Goal: Obtain resource: Obtain resource

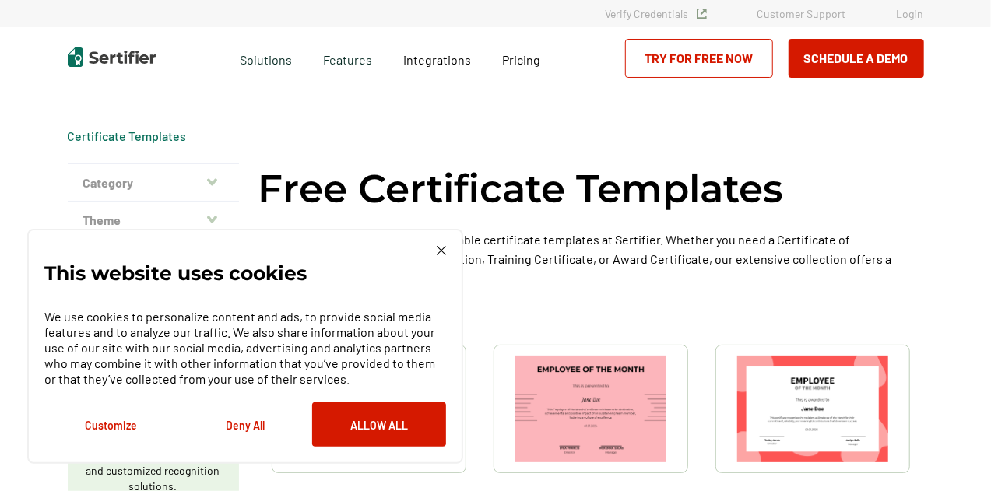
click at [440, 251] on img at bounding box center [441, 250] width 9 height 9
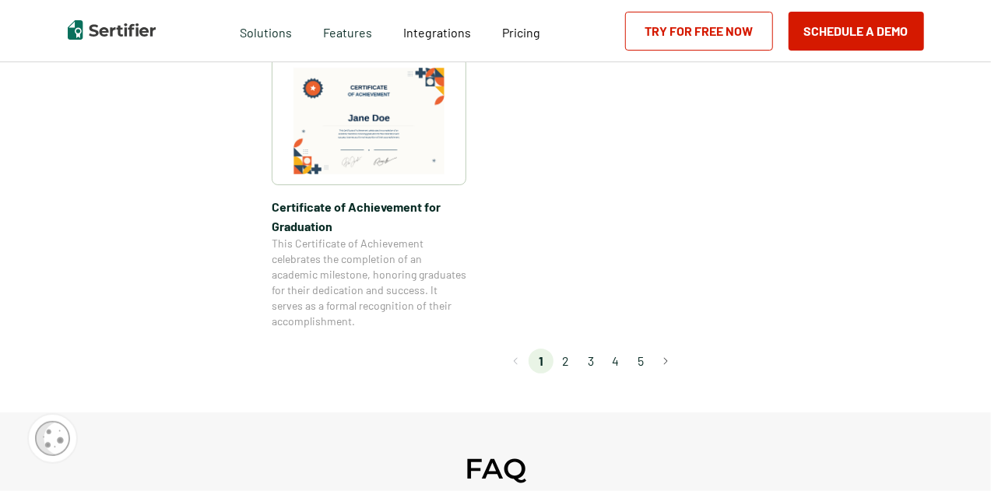
scroll to position [1401, 0]
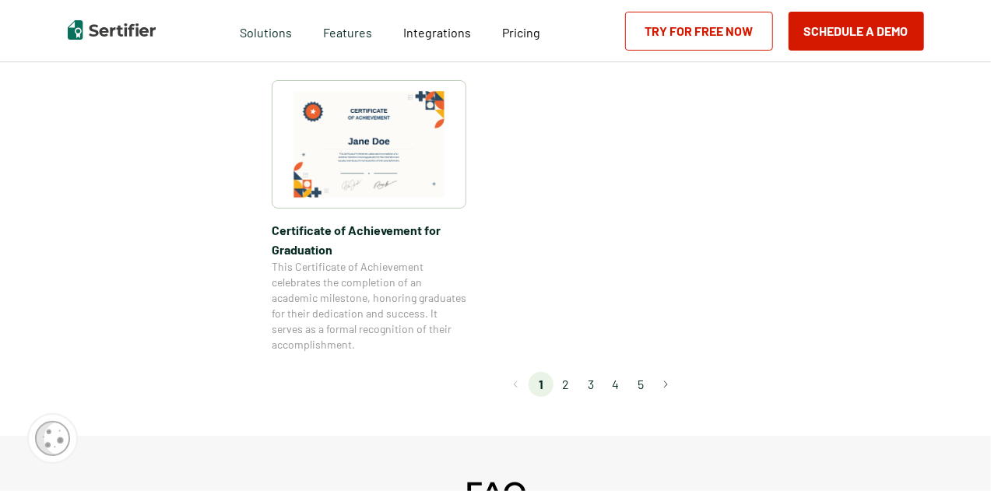
click at [570, 378] on li "2" at bounding box center [565, 384] width 25 height 25
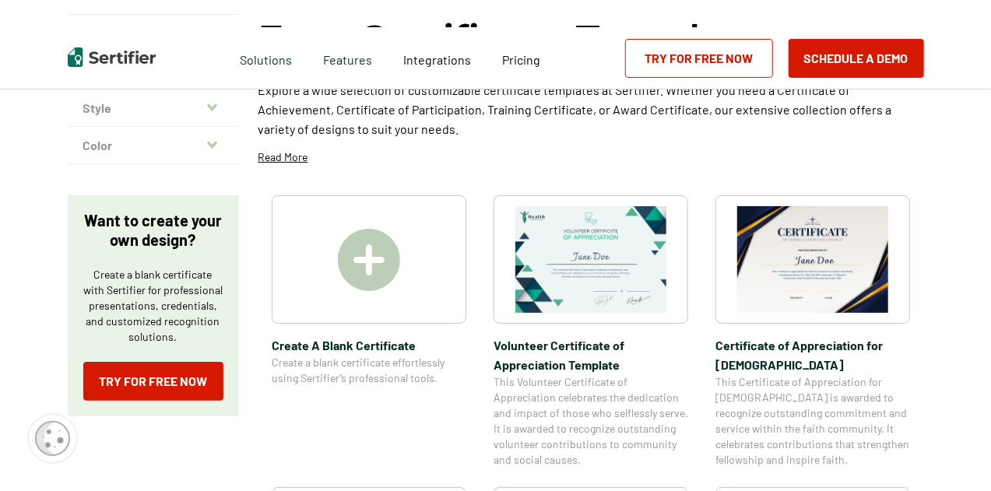
scroll to position [0, 0]
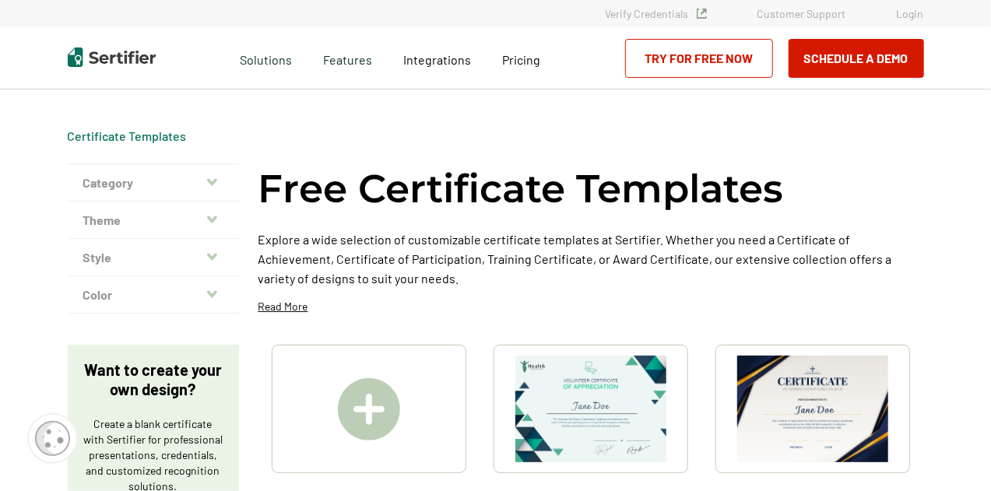
click at [212, 177] on icon "button" at bounding box center [212, 182] width 10 height 12
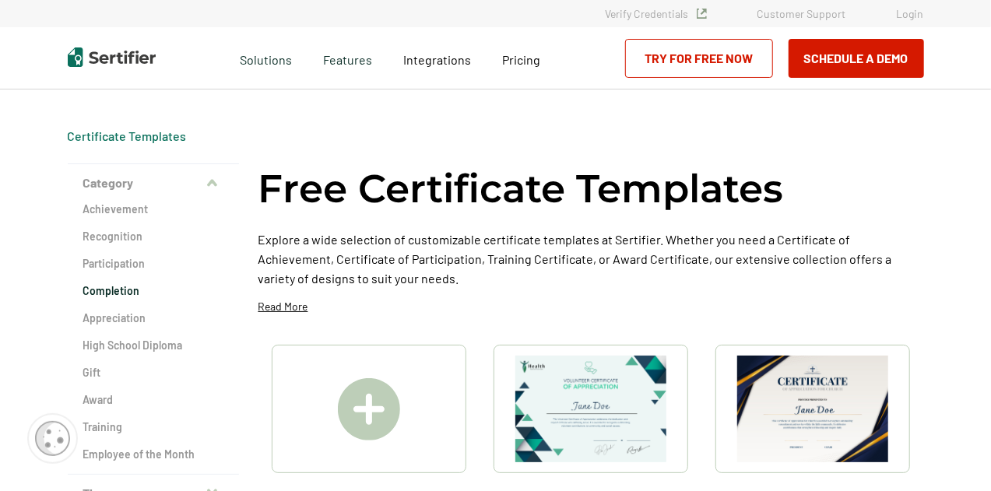
click at [121, 288] on h2 "Completion" at bounding box center [153, 291] width 140 height 16
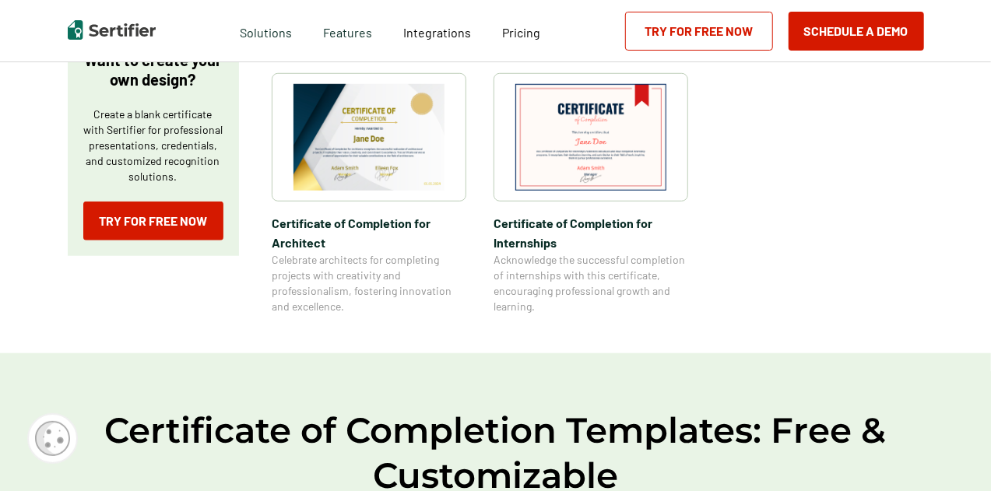
scroll to position [545, 0]
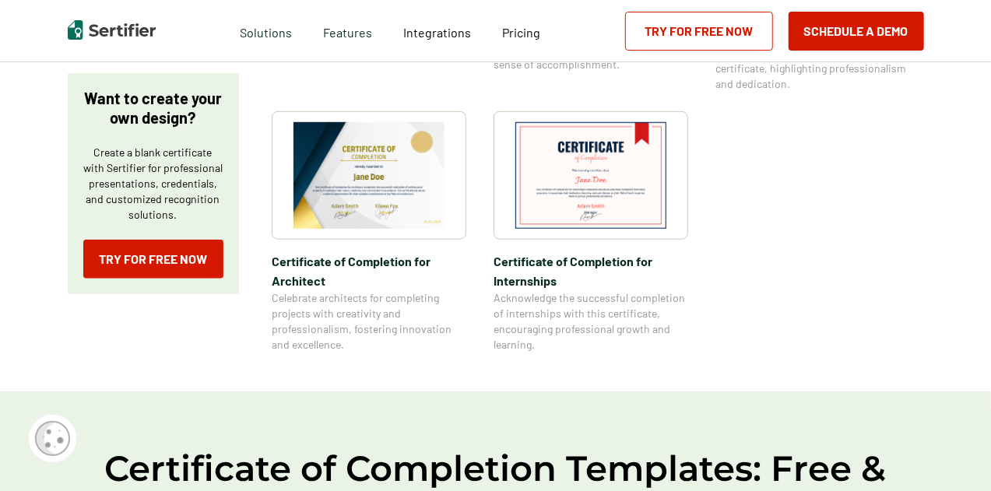
click at [363, 194] on img at bounding box center [368, 175] width 151 height 107
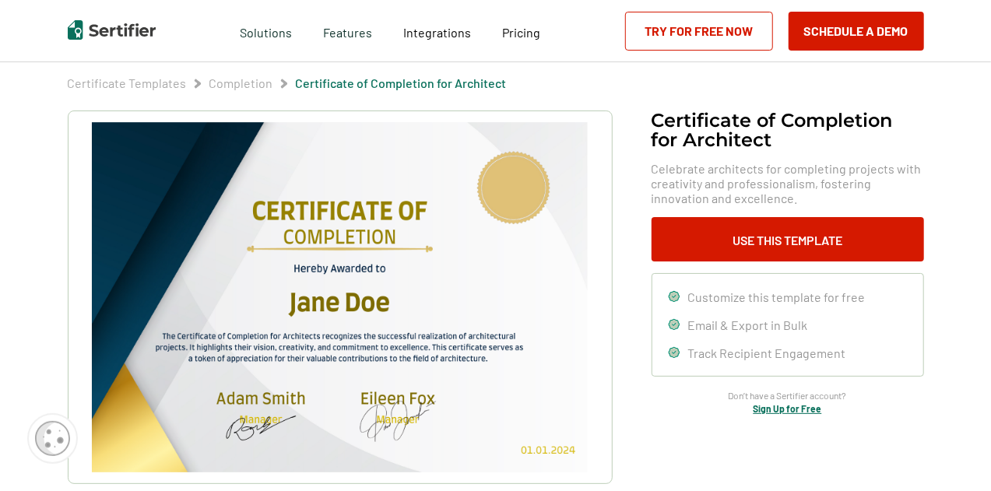
scroll to position [78, 0]
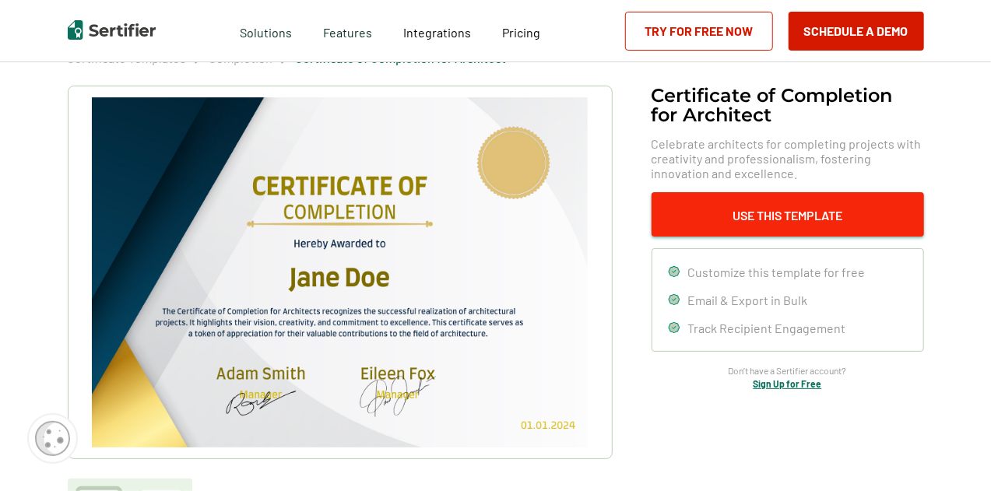
click at [819, 212] on button "Use This Template" at bounding box center [787, 214] width 272 height 44
